Goal: Information Seeking & Learning: Learn about a topic

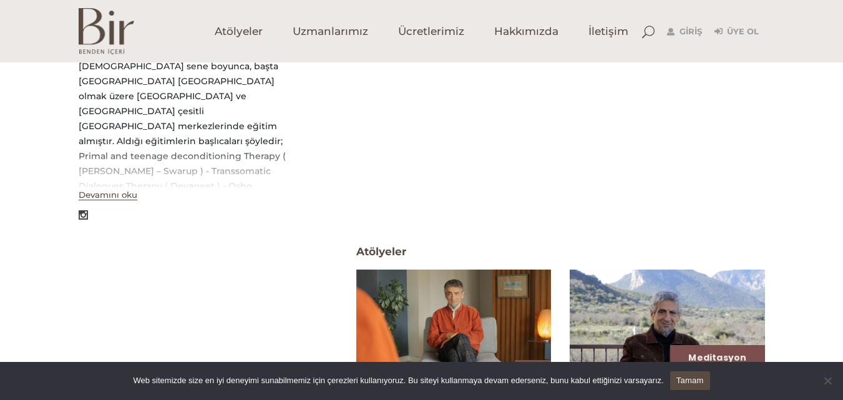
scroll to position [375, 0]
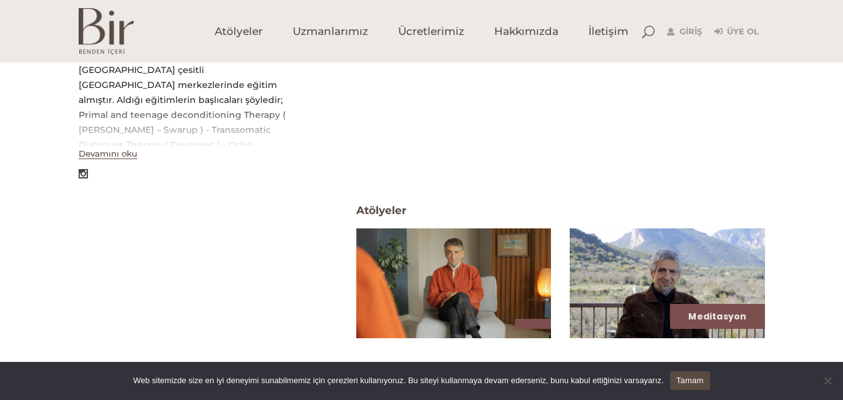
click at [124, 159] on button "Devamını oku" at bounding box center [108, 154] width 59 height 11
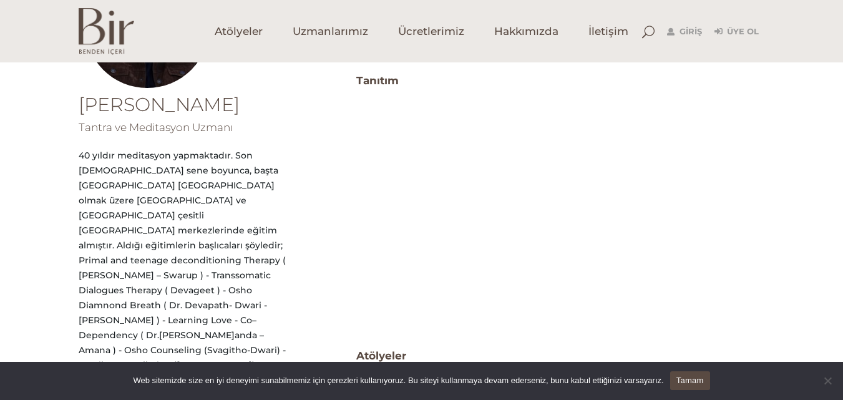
scroll to position [250, 0]
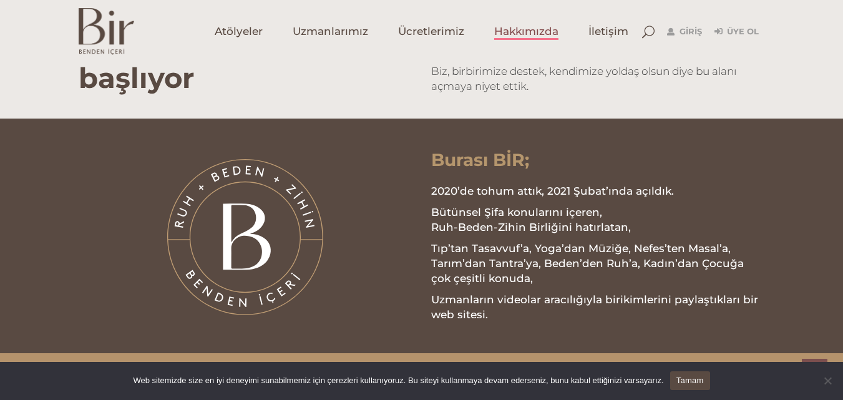
scroll to position [1248, 0]
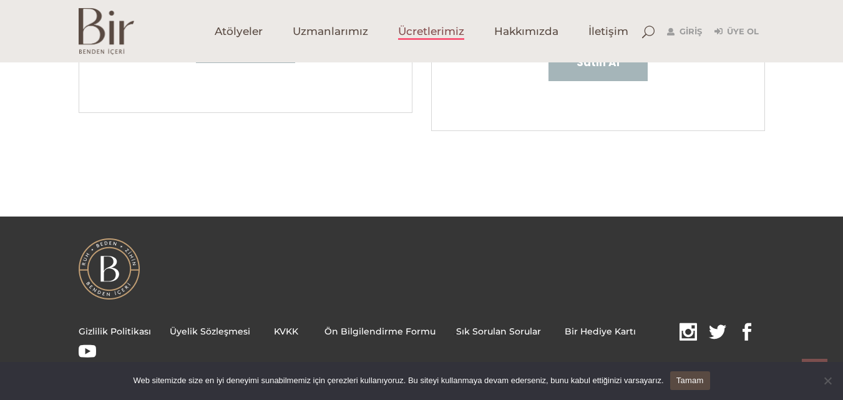
scroll to position [437, 0]
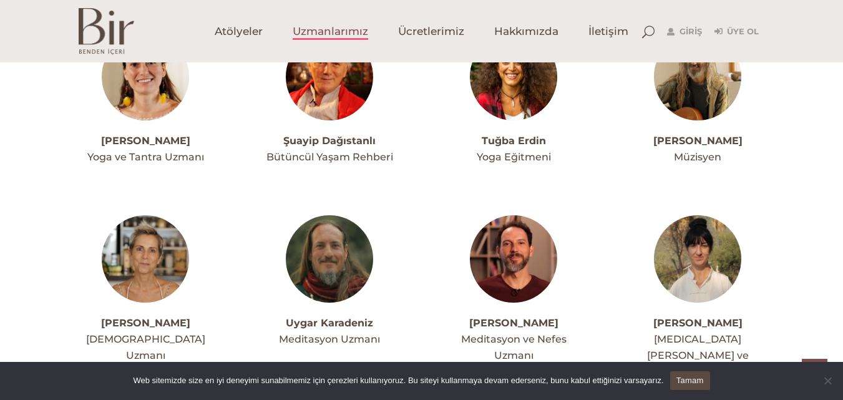
scroll to position [3433, 0]
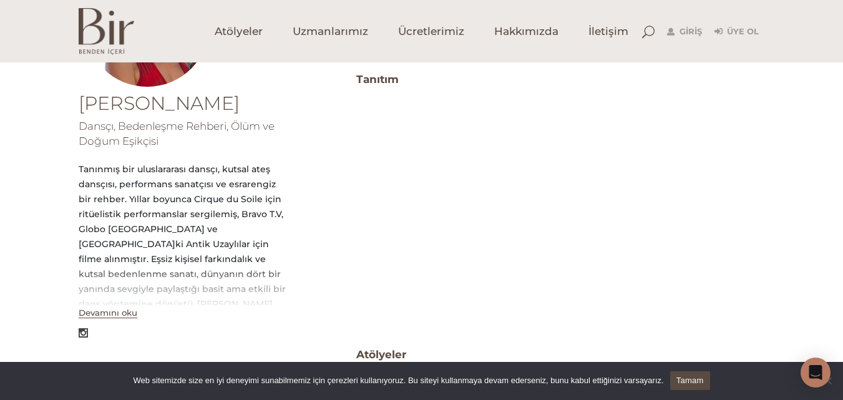
scroll to position [250, 0]
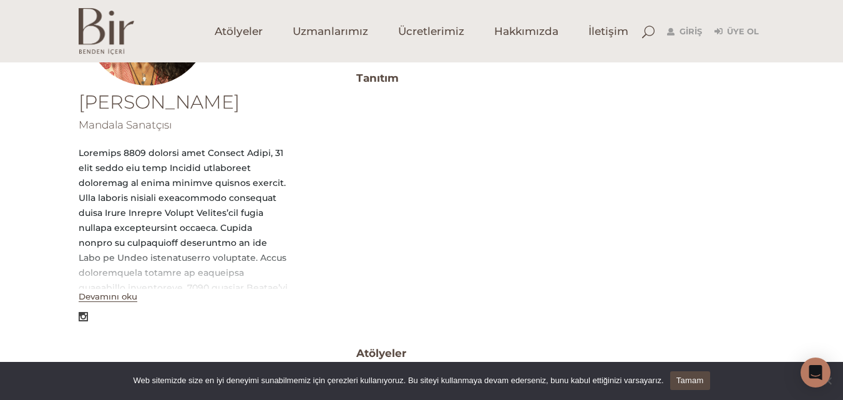
scroll to position [250, 0]
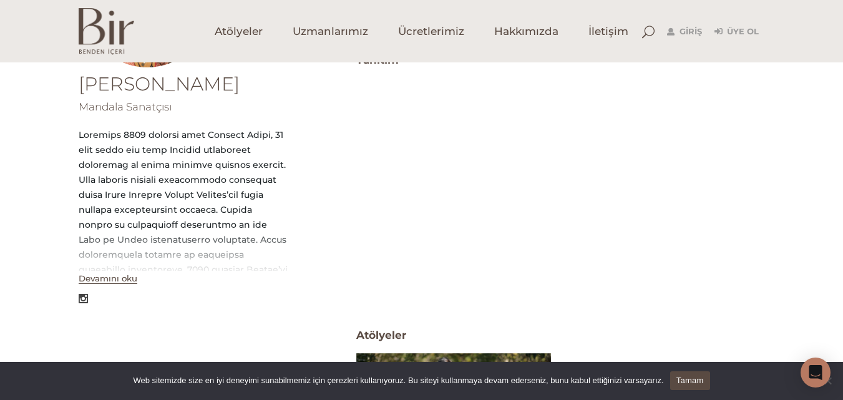
click at [107, 278] on button "Devamını oku" at bounding box center [108, 278] width 59 height 11
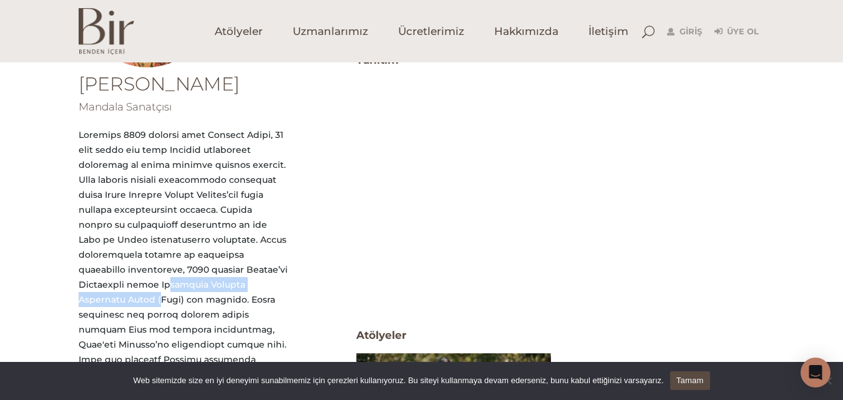
drag, startPoint x: 104, startPoint y: 269, endPoint x: 252, endPoint y: 268, distance: 148.6
click at [252, 268] on div at bounding box center [183, 374] width 209 height 494
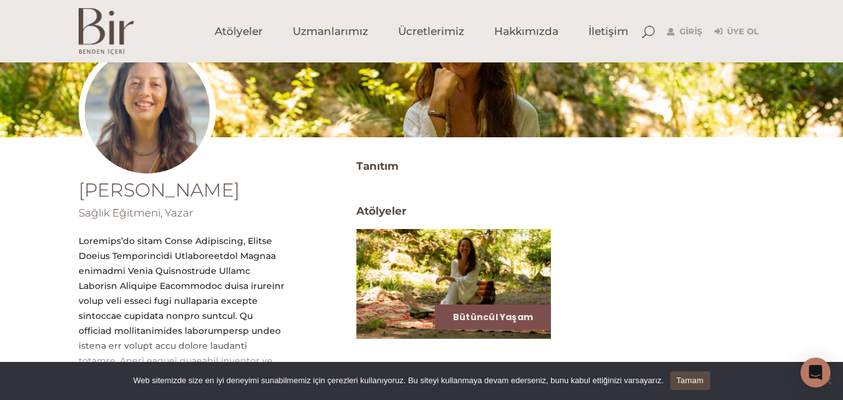
scroll to position [125, 0]
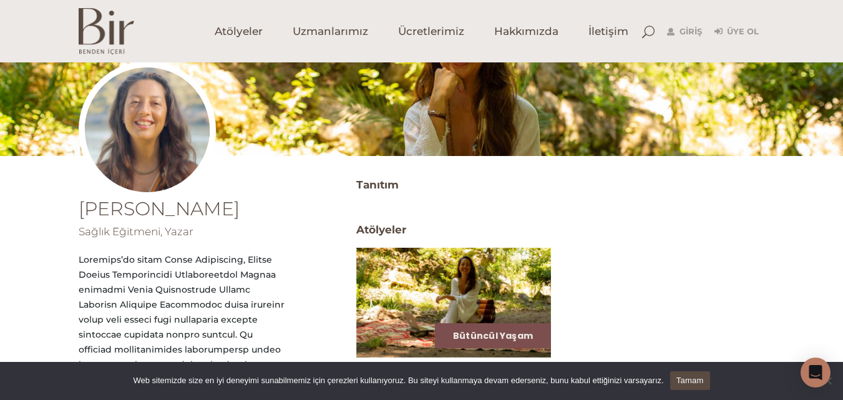
click at [403, 207] on span "Atölyeler" at bounding box center [381, 220] width 50 height 39
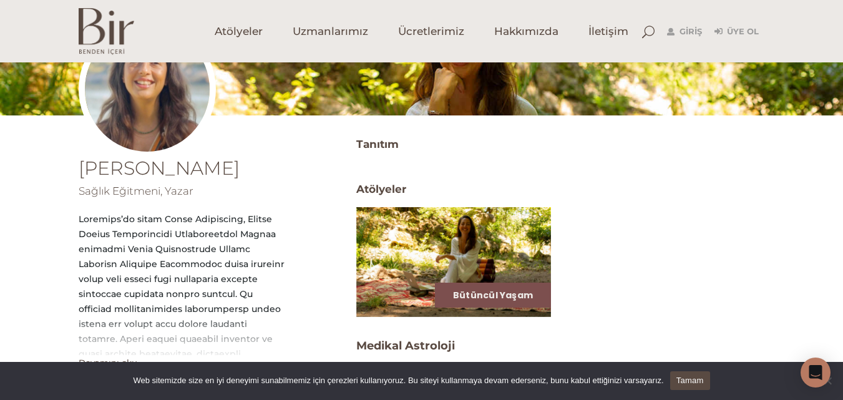
scroll to position [187, 0]
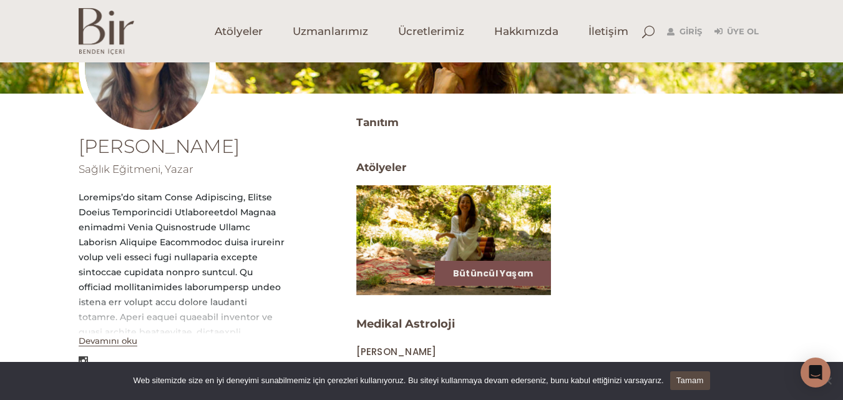
click at [123, 336] on button "Devamını oku" at bounding box center [108, 341] width 59 height 11
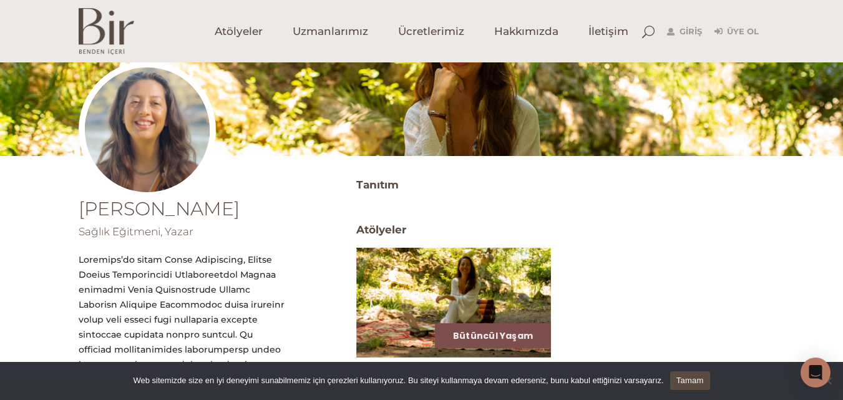
click at [117, 145] on img at bounding box center [147, 129] width 137 height 137
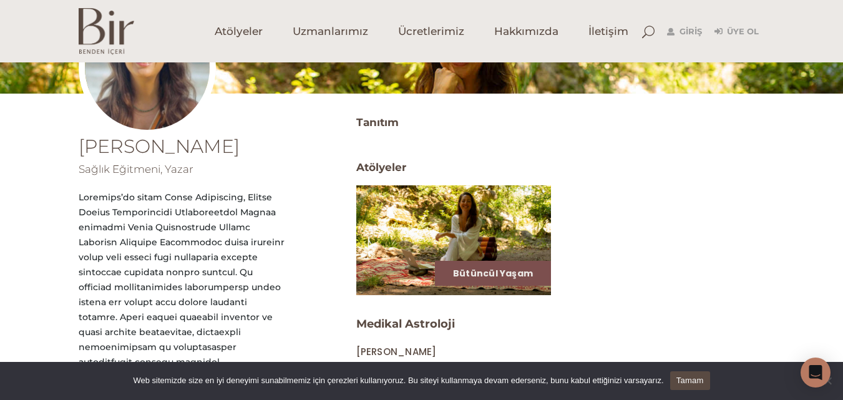
click at [391, 243] on img at bounding box center [453, 240] width 201 height 113
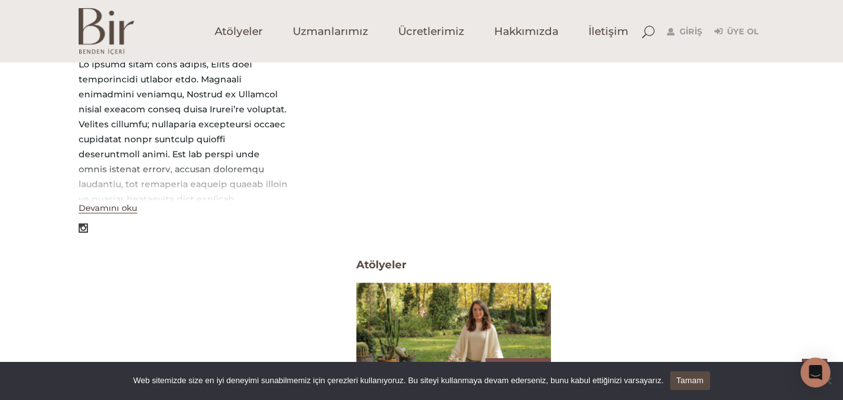
scroll to position [437, 0]
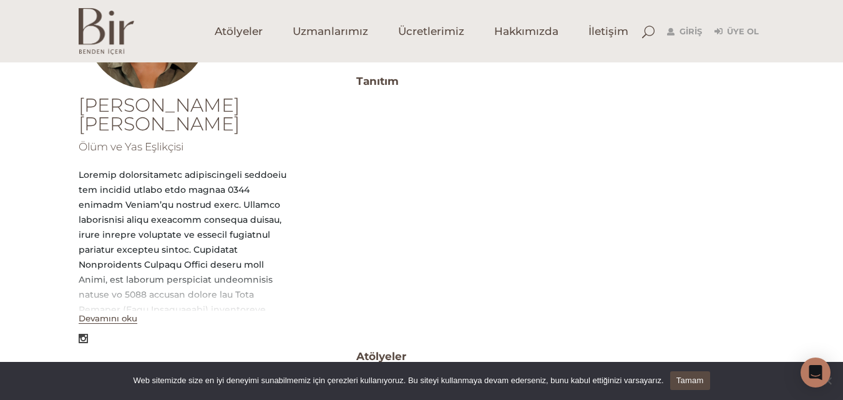
scroll to position [250, 0]
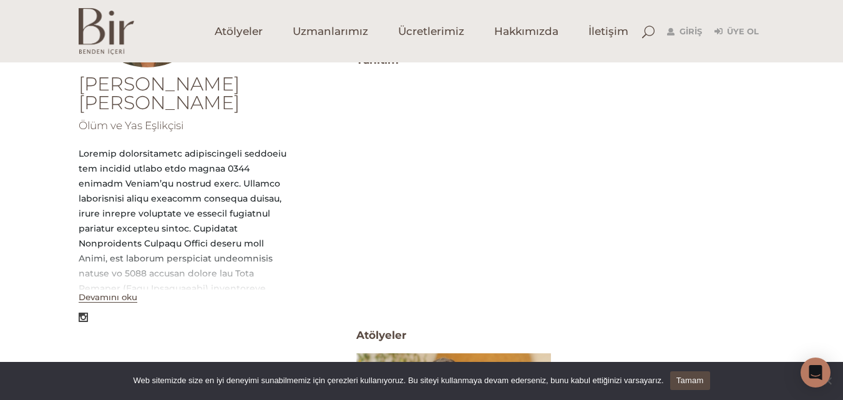
click at [541, 317] on div "Atölyeler" at bounding box center [560, 325] width 409 height 39
click at [119, 292] on button "Devamını oku" at bounding box center [108, 297] width 59 height 11
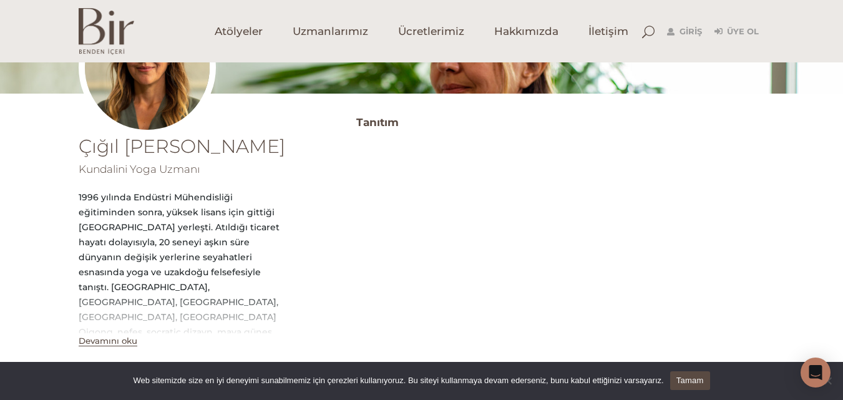
scroll to position [250, 0]
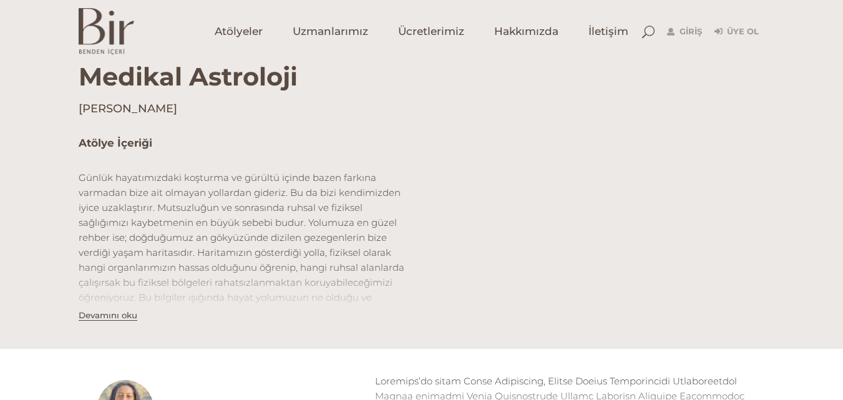
scroll to position [187, 0]
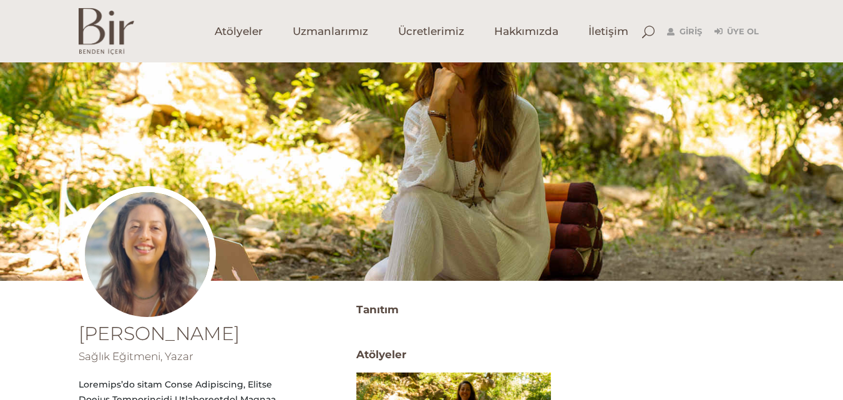
scroll to position [187, 0]
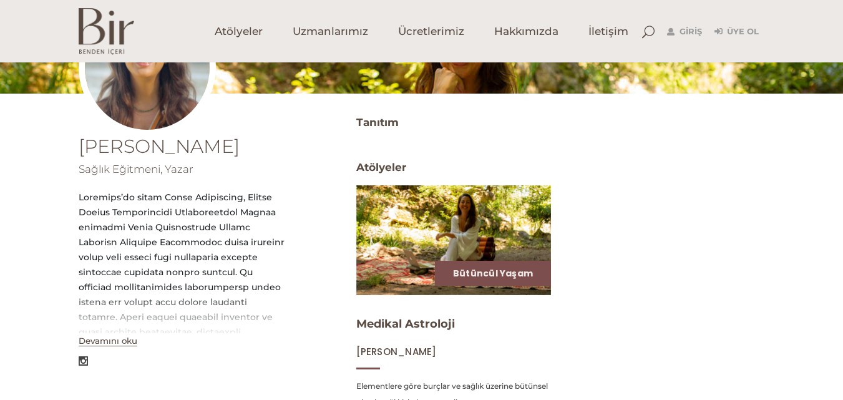
click at [104, 341] on button "Devamını oku" at bounding box center [108, 341] width 59 height 11
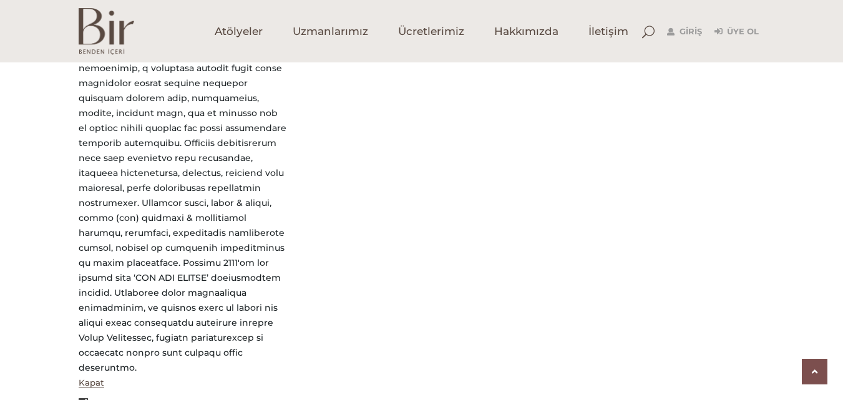
scroll to position [840, 0]
